Goal: Information Seeking & Learning: Learn about a topic

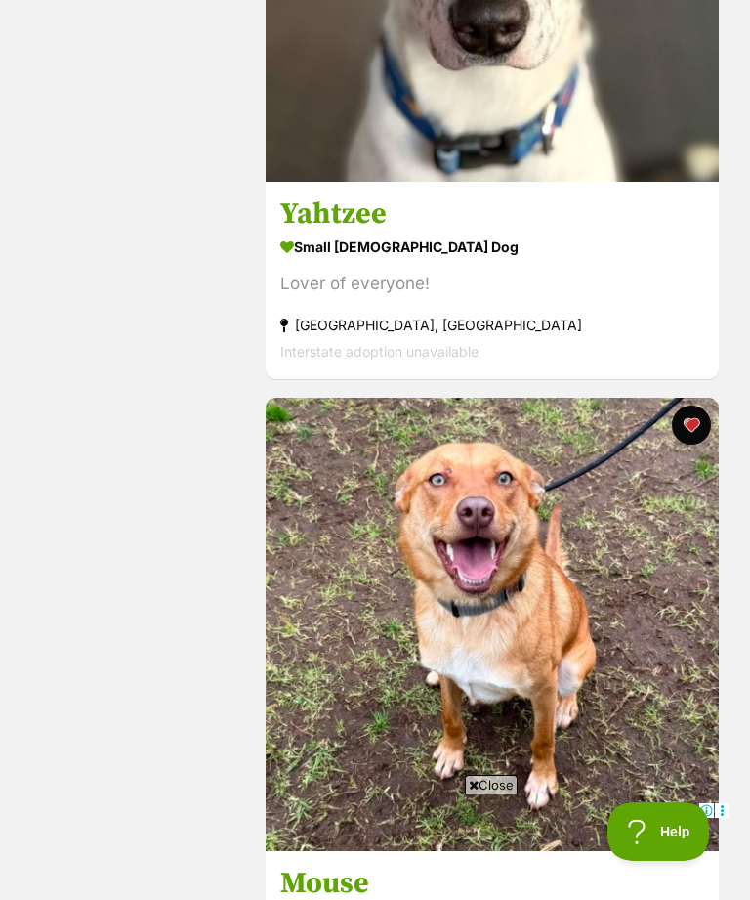
scroll to position [338, 0]
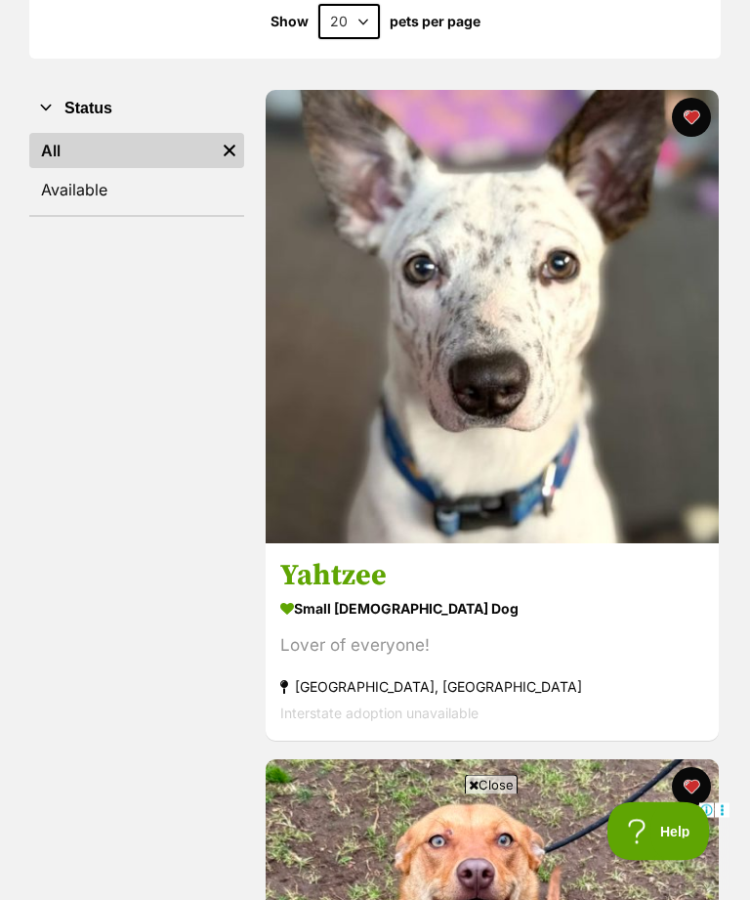
click at [649, 459] on img at bounding box center [492, 317] width 453 height 453
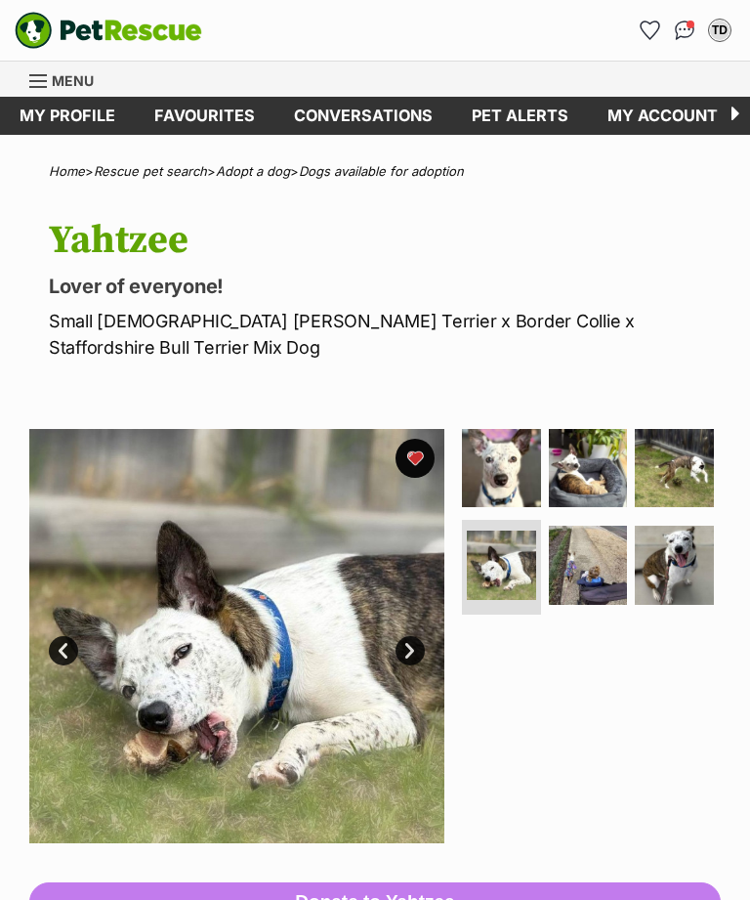
click at [419, 658] on link "Next" at bounding box center [410, 650] width 29 height 29
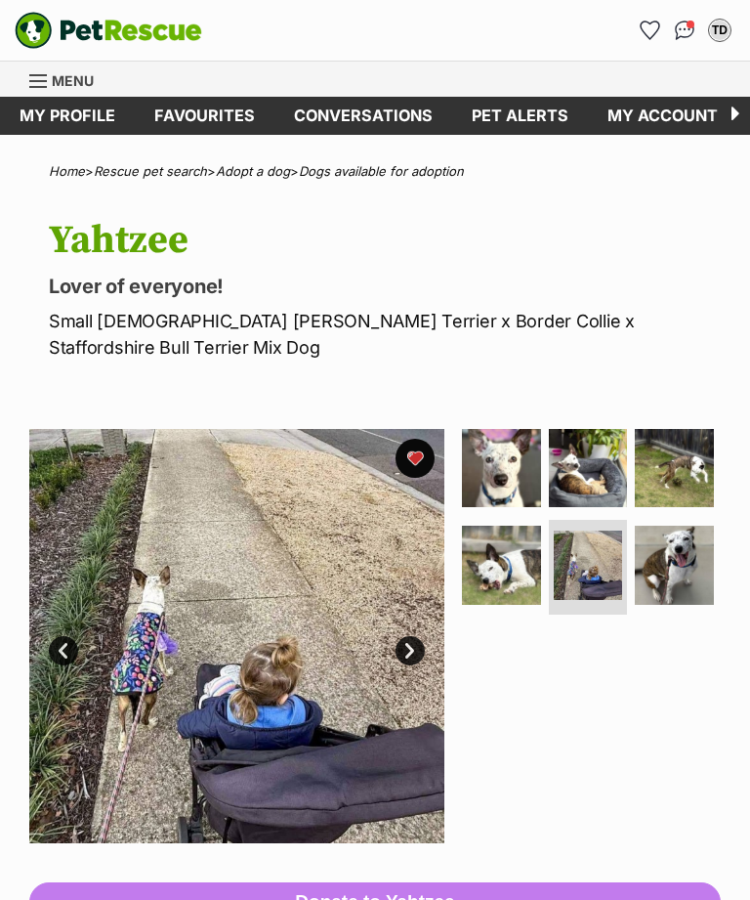
click at [416, 652] on link "Next" at bounding box center [410, 650] width 29 height 29
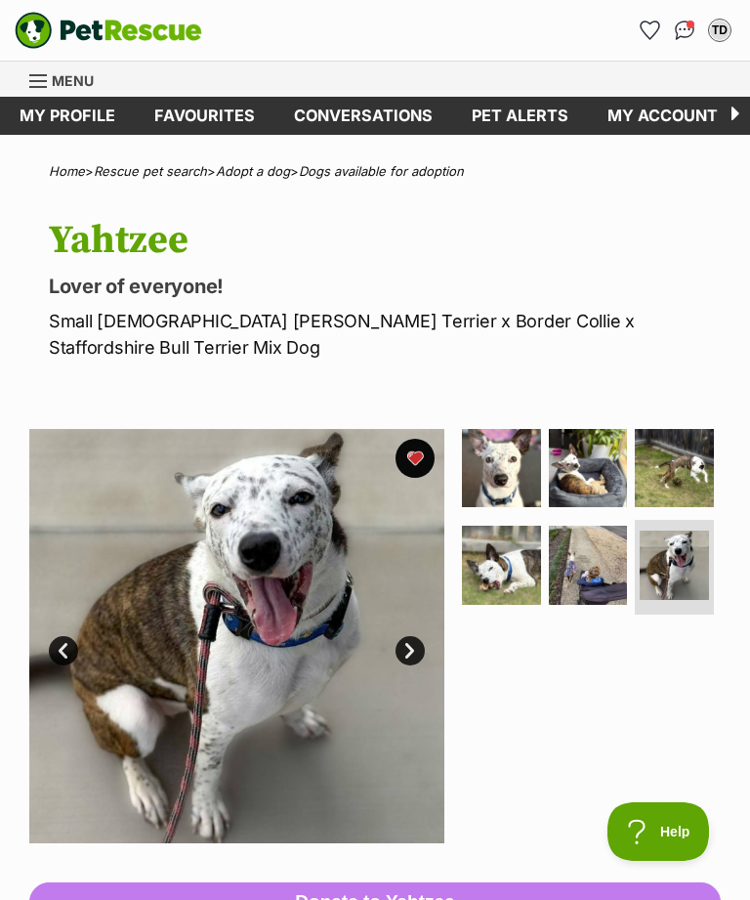
click at [424, 652] on link "Next" at bounding box center [410, 650] width 29 height 29
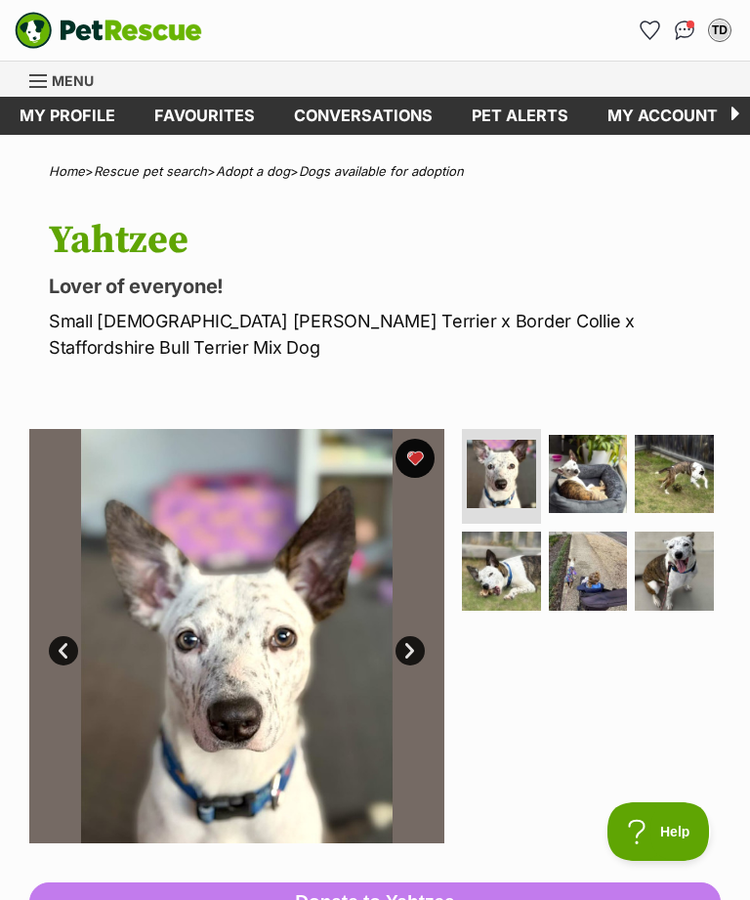
click at [421, 650] on link "Next" at bounding box center [410, 650] width 29 height 29
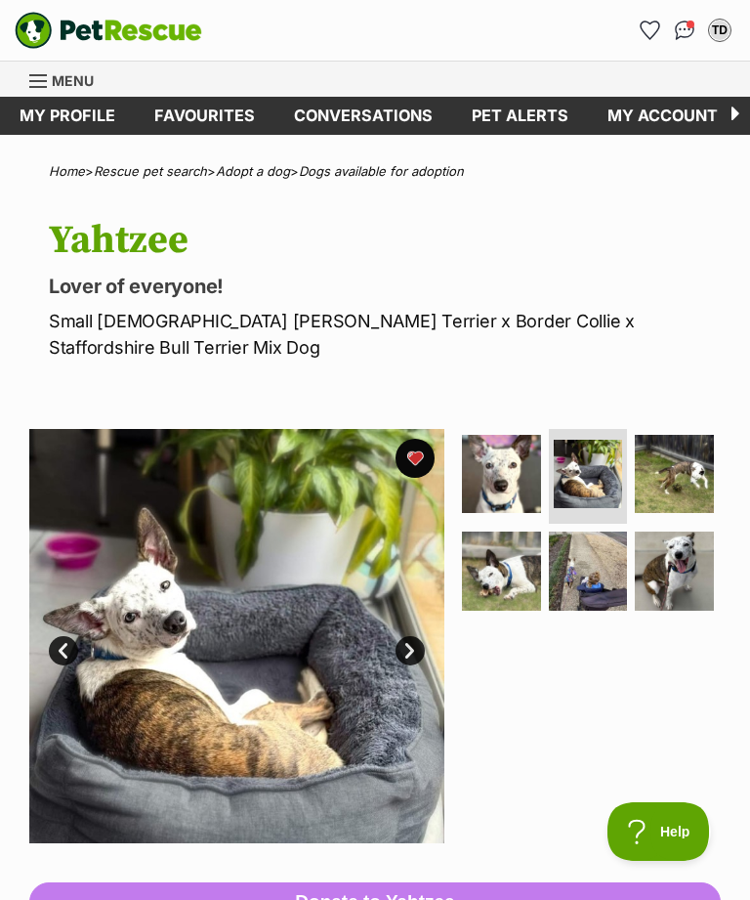
click at [420, 653] on link "Next" at bounding box center [410, 650] width 29 height 29
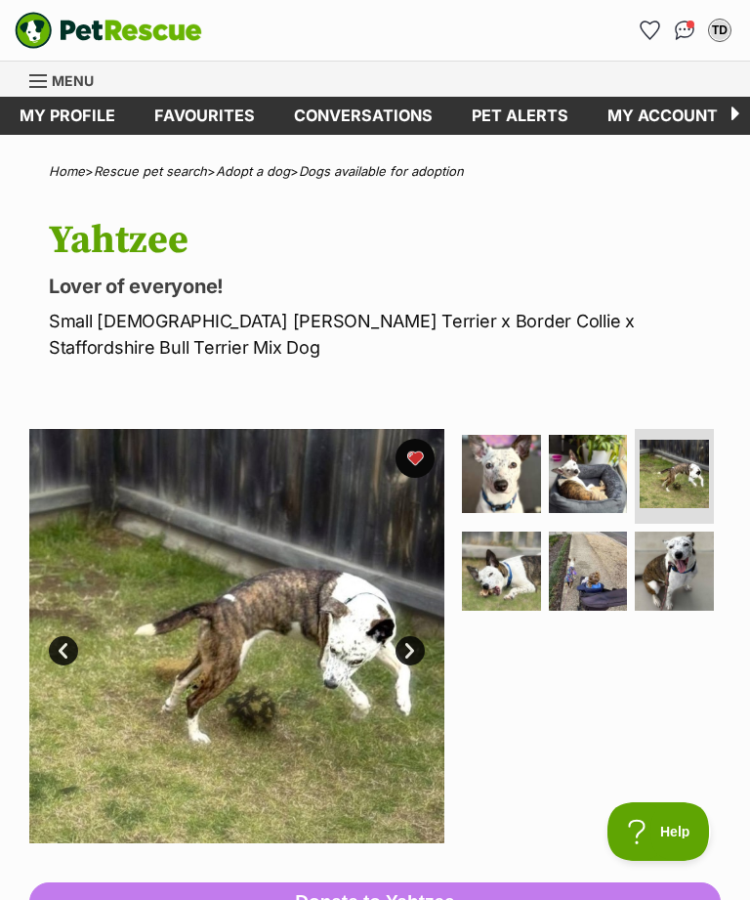
click at [422, 653] on link "Next" at bounding box center [410, 650] width 29 height 29
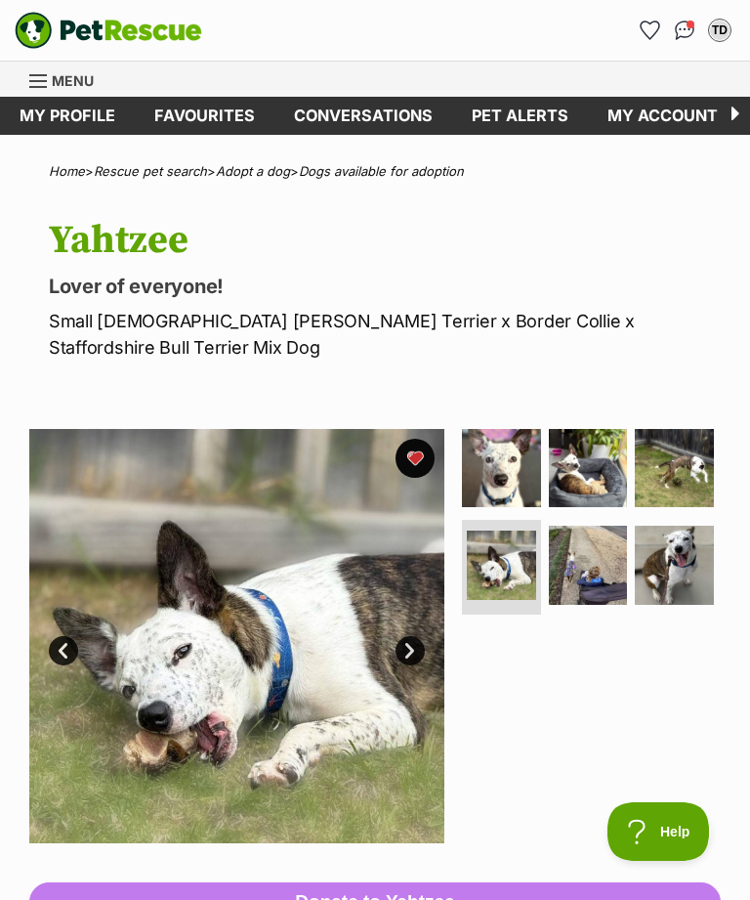
click at [100, 83] on link "Menu" at bounding box center [68, 79] width 78 height 35
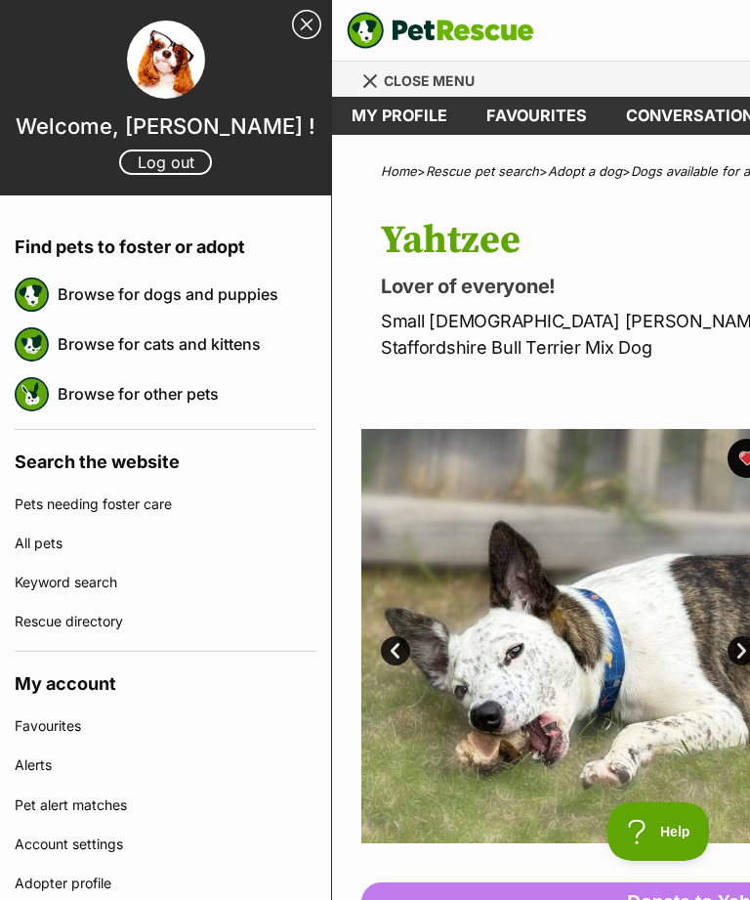
click at [70, 86] on div at bounding box center [165, 61] width 331 height 81
click at [171, 292] on link "Browse for dogs and puppies" at bounding box center [187, 294] width 259 height 41
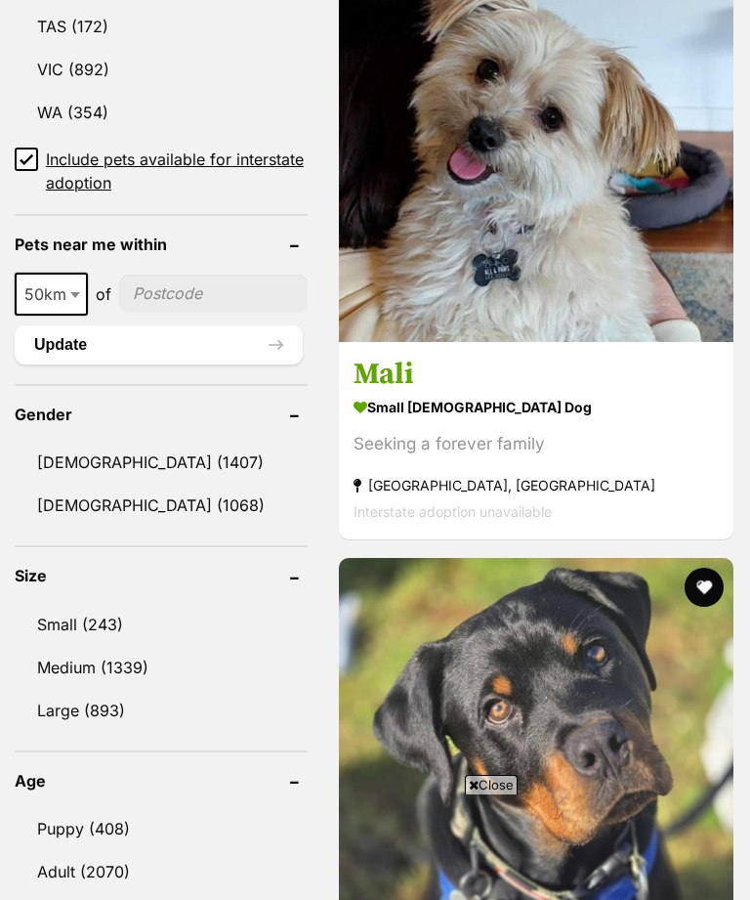
scroll to position [1492, 0]
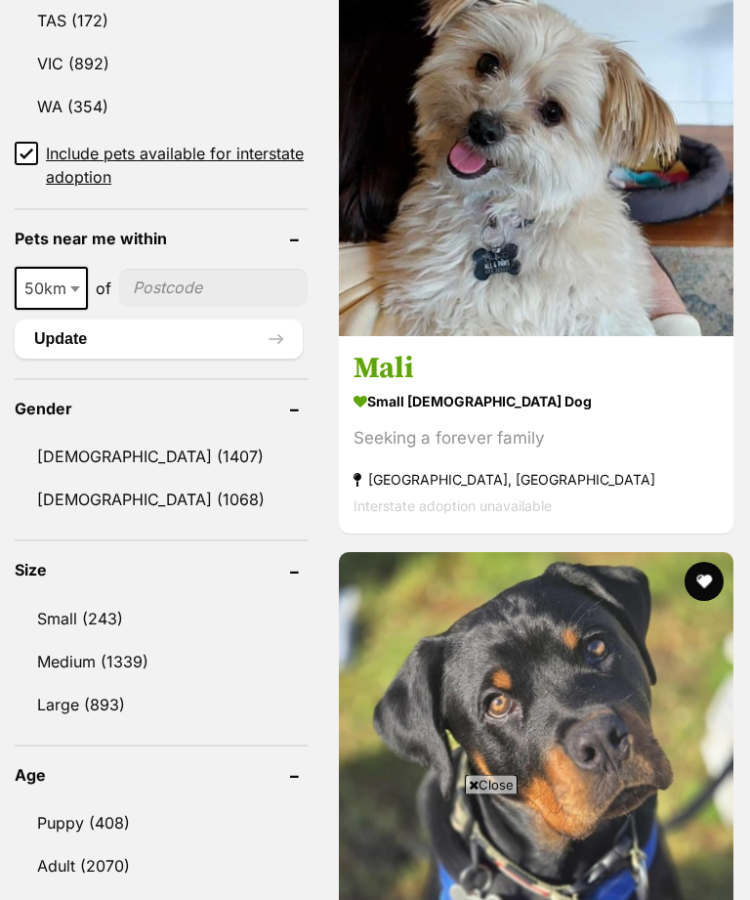
click at [67, 501] on link "[DEMOGRAPHIC_DATA] (1068)" at bounding box center [161, 500] width 293 height 41
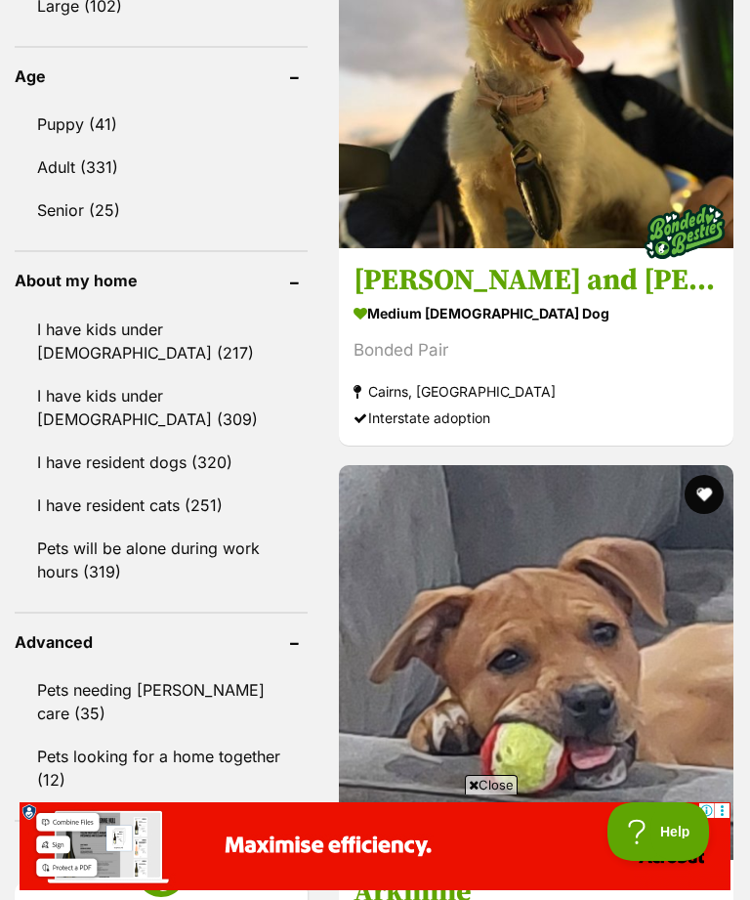
scroll to position [2359, 0]
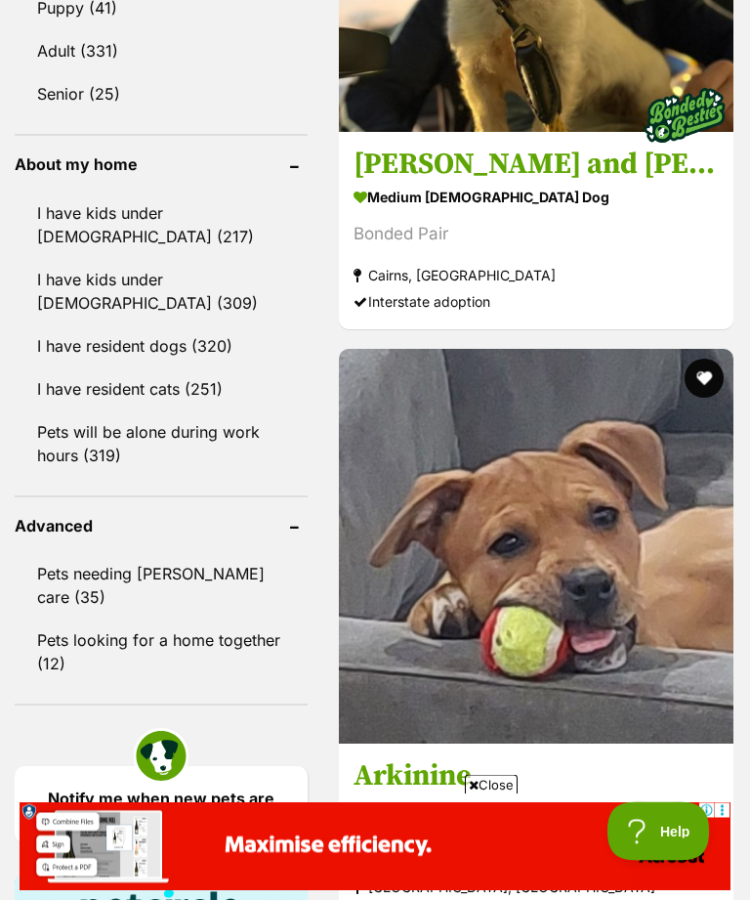
click at [50, 554] on link "Pets needing [PERSON_NAME] care (35)" at bounding box center [161, 586] width 293 height 64
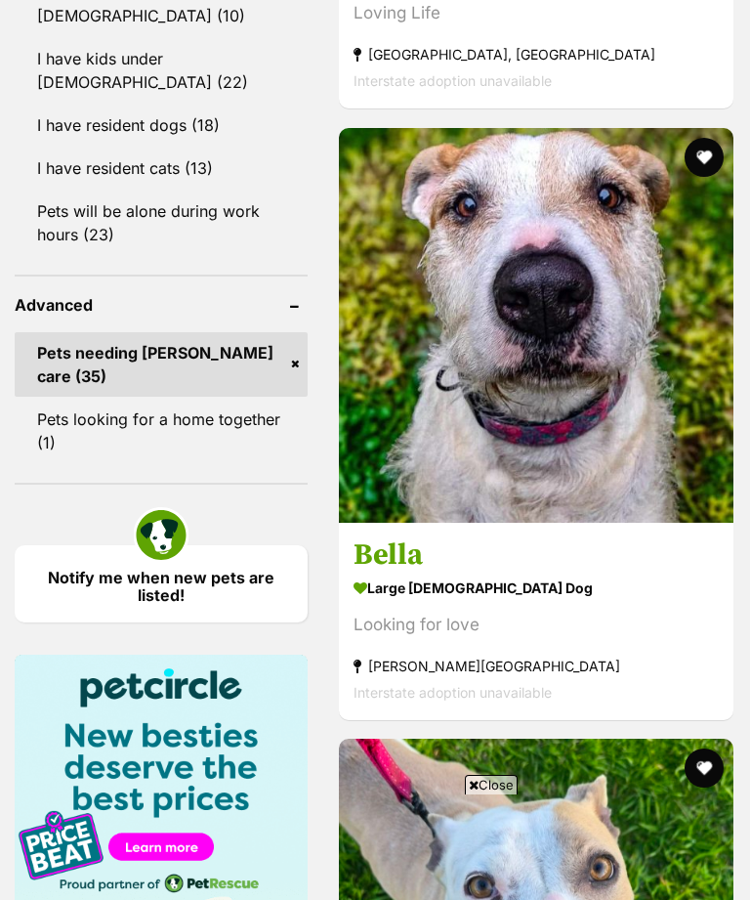
scroll to position [4005, 0]
